Goal: Task Accomplishment & Management: Use online tool/utility

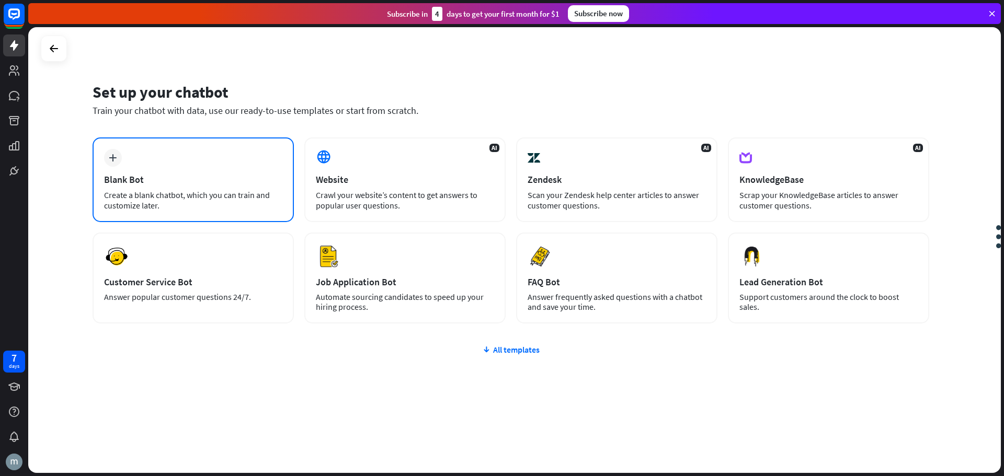
click at [175, 182] on div "Blank Bot" at bounding box center [193, 180] width 178 height 12
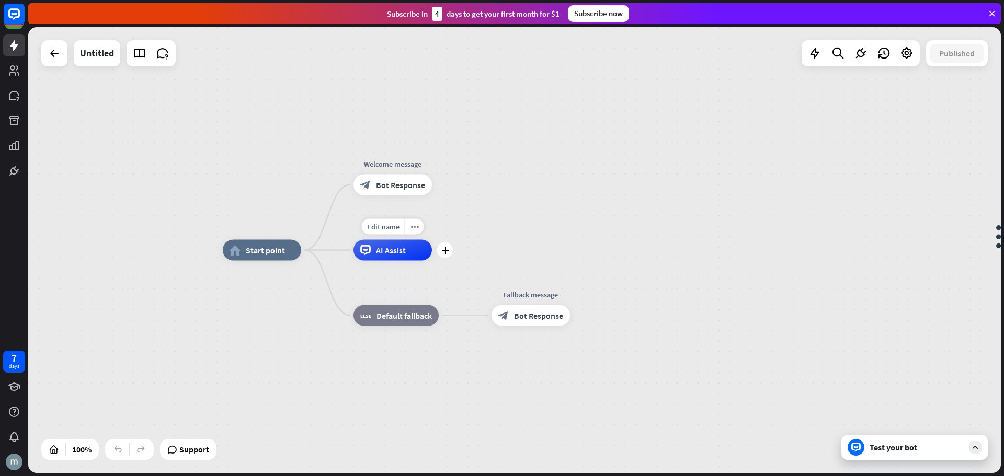
click at [388, 254] on span "AI Assist" at bounding box center [391, 250] width 30 height 10
click at [55, 60] on div at bounding box center [54, 53] width 21 height 21
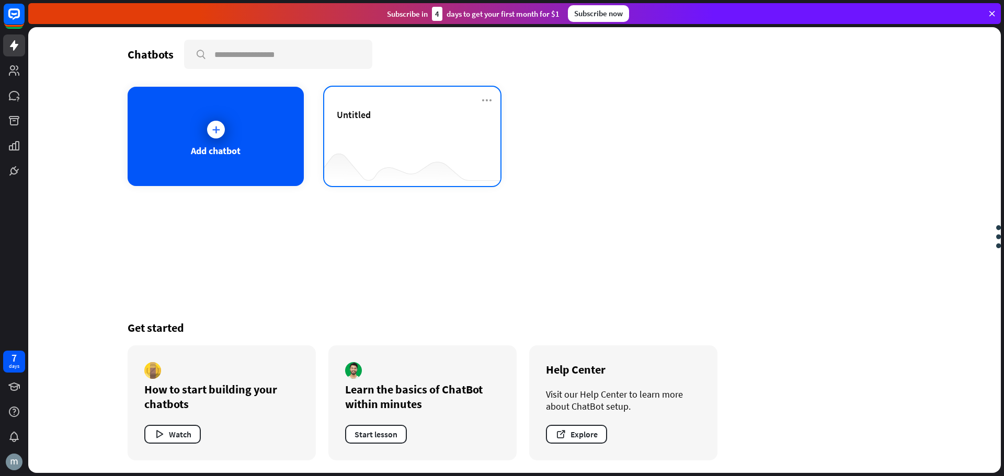
click at [359, 137] on div "Untitled" at bounding box center [412, 127] width 151 height 37
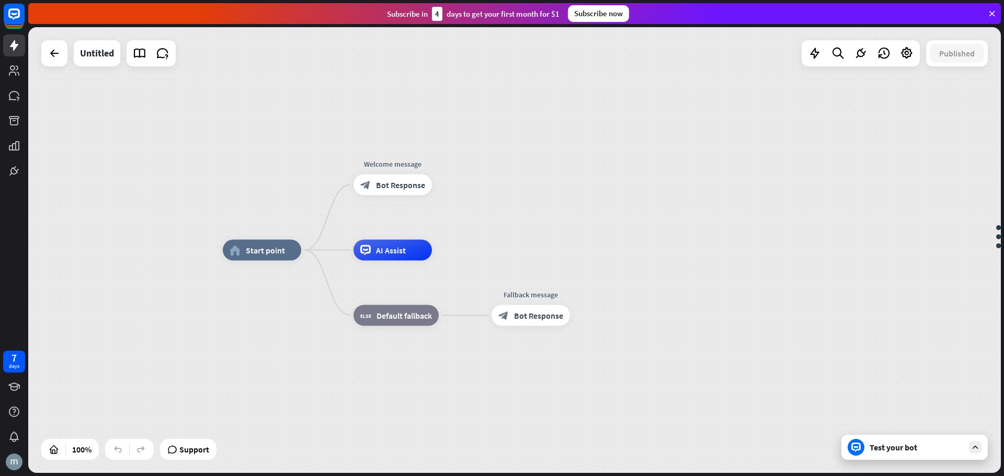
click at [35, 59] on div "home_2 Start point Welcome message block_bot_response Bot Response AI Assist bl…" at bounding box center [514, 250] width 972 height 446
click at [41, 56] on div at bounding box center [54, 53] width 26 height 26
click at [62, 56] on div at bounding box center [54, 53] width 21 height 21
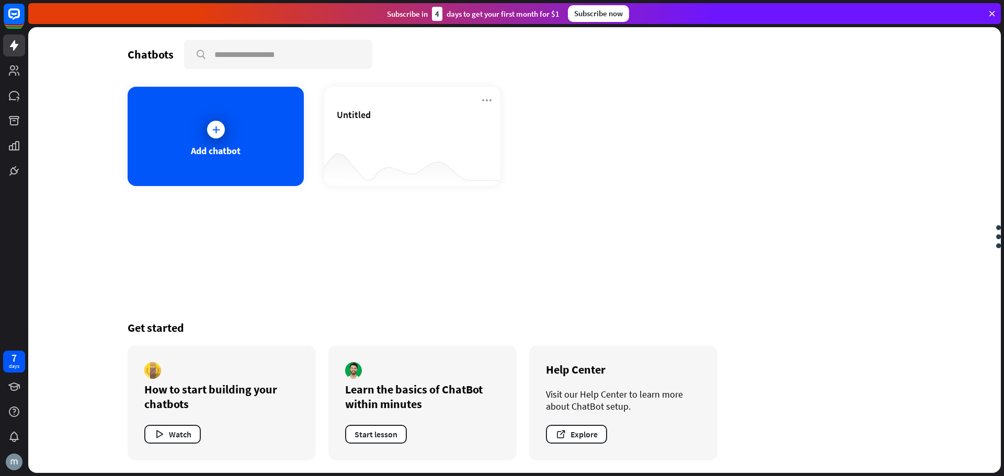
click at [991, 13] on icon at bounding box center [991, 13] width 9 height 9
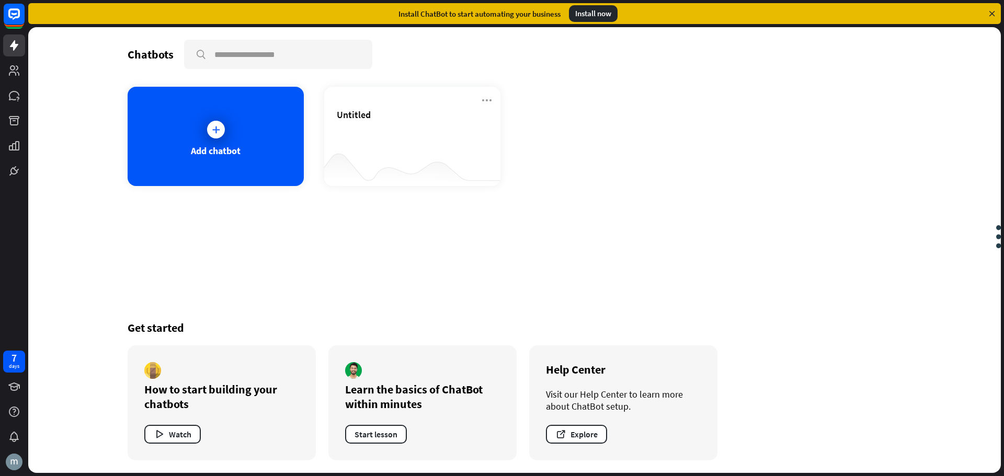
click at [992, 8] on div "Install ChatBot to start automating your business Install now" at bounding box center [514, 13] width 972 height 21
click at [992, 15] on icon at bounding box center [991, 13] width 9 height 9
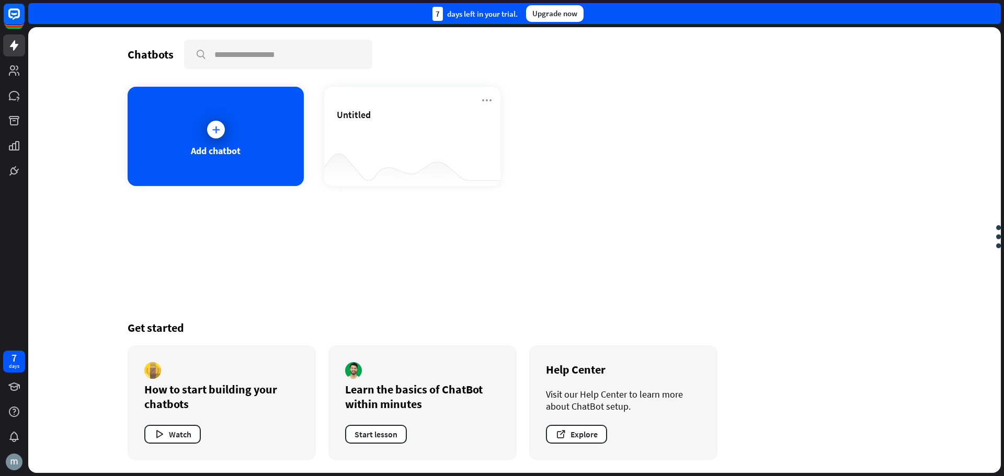
click at [992, 13] on div "7 days left in your trial. Upgrade now" at bounding box center [514, 13] width 972 height 21
click at [16, 17] on icon at bounding box center [14, 14] width 13 height 13
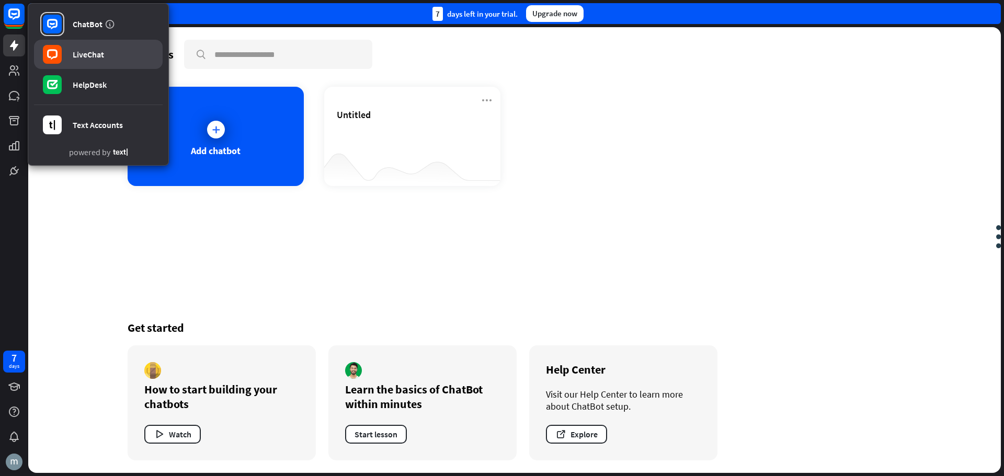
click at [86, 56] on div "LiveChat" at bounding box center [88, 54] width 31 height 10
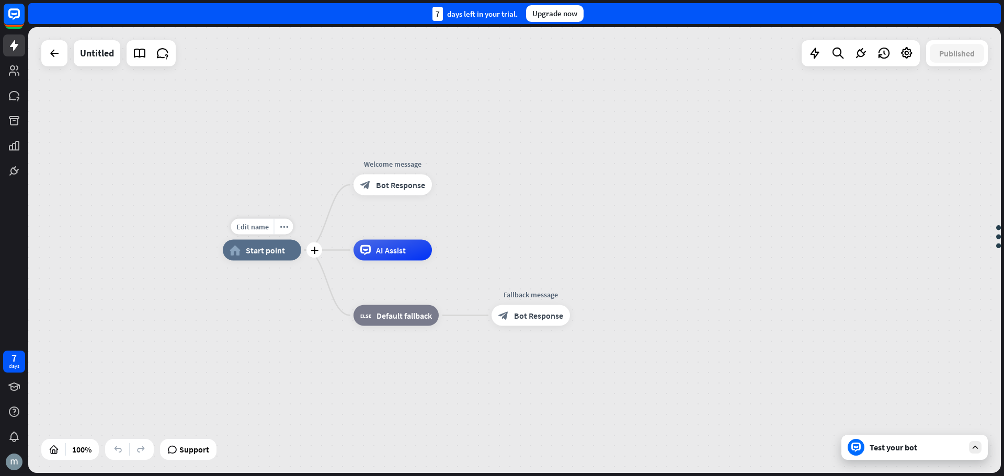
click at [255, 248] on span "Start point" at bounding box center [265, 250] width 39 height 10
click at [393, 253] on span "AI Assist" at bounding box center [391, 250] width 30 height 10
click at [445, 253] on icon "plus" at bounding box center [445, 250] width 8 height 7
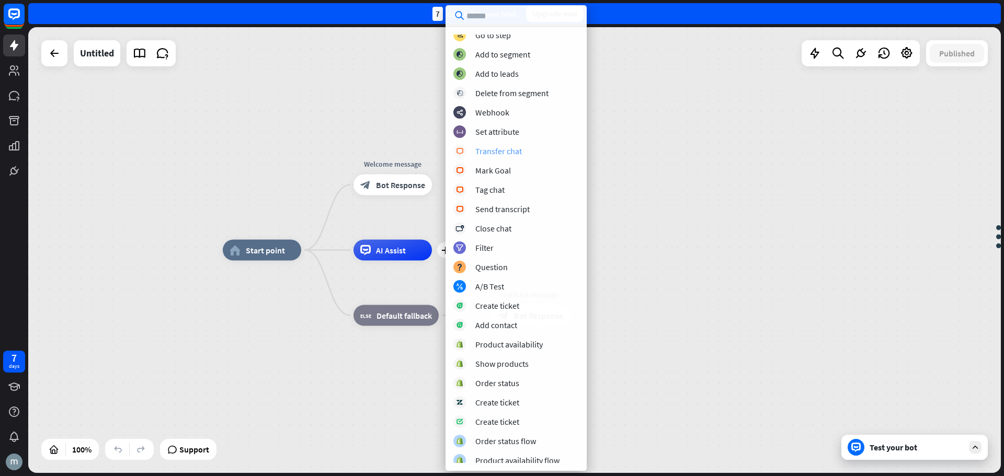
scroll to position [87, 0]
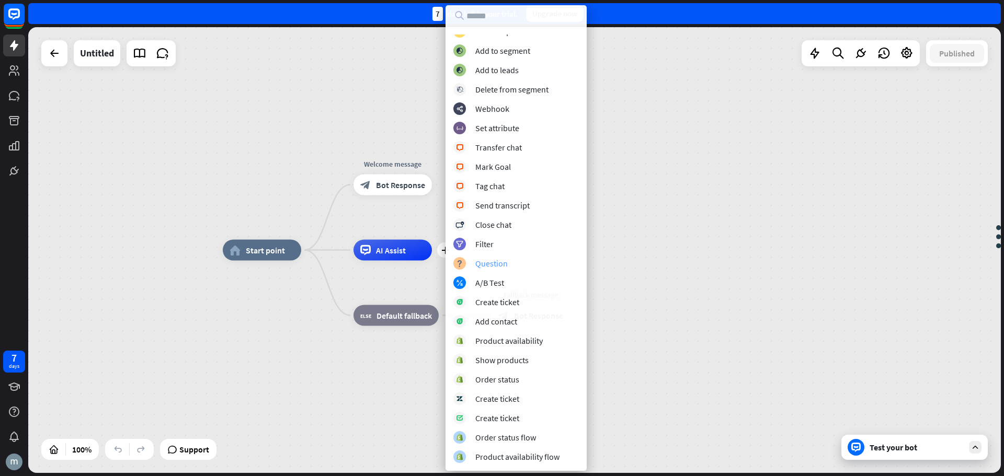
click at [514, 265] on div "block_question Question" at bounding box center [515, 263] width 125 height 13
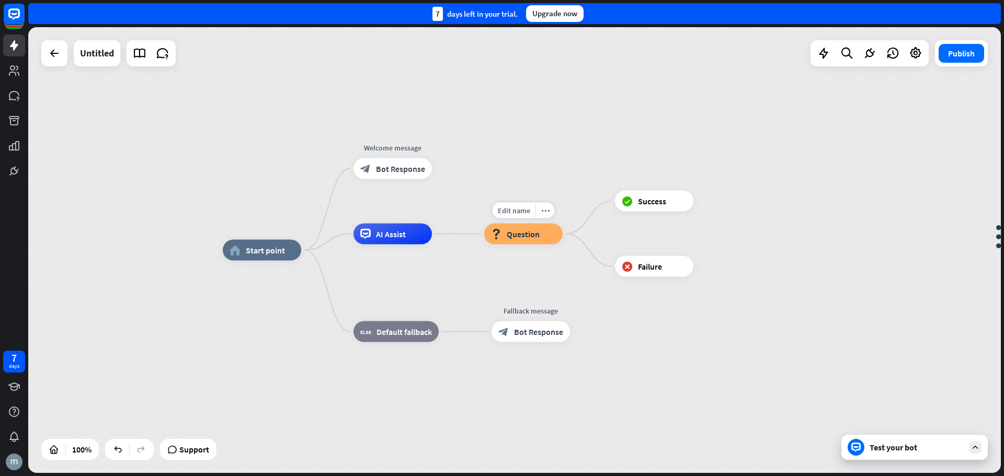
click at [538, 243] on div "block_question Question" at bounding box center [523, 233] width 78 height 21
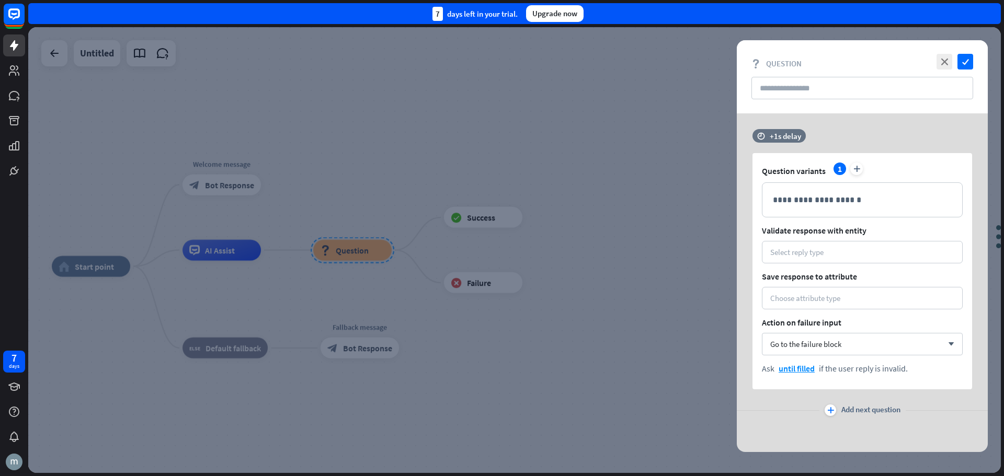
click at [285, 176] on div at bounding box center [514, 250] width 972 height 446
